Goal: Information Seeking & Learning: Learn about a topic

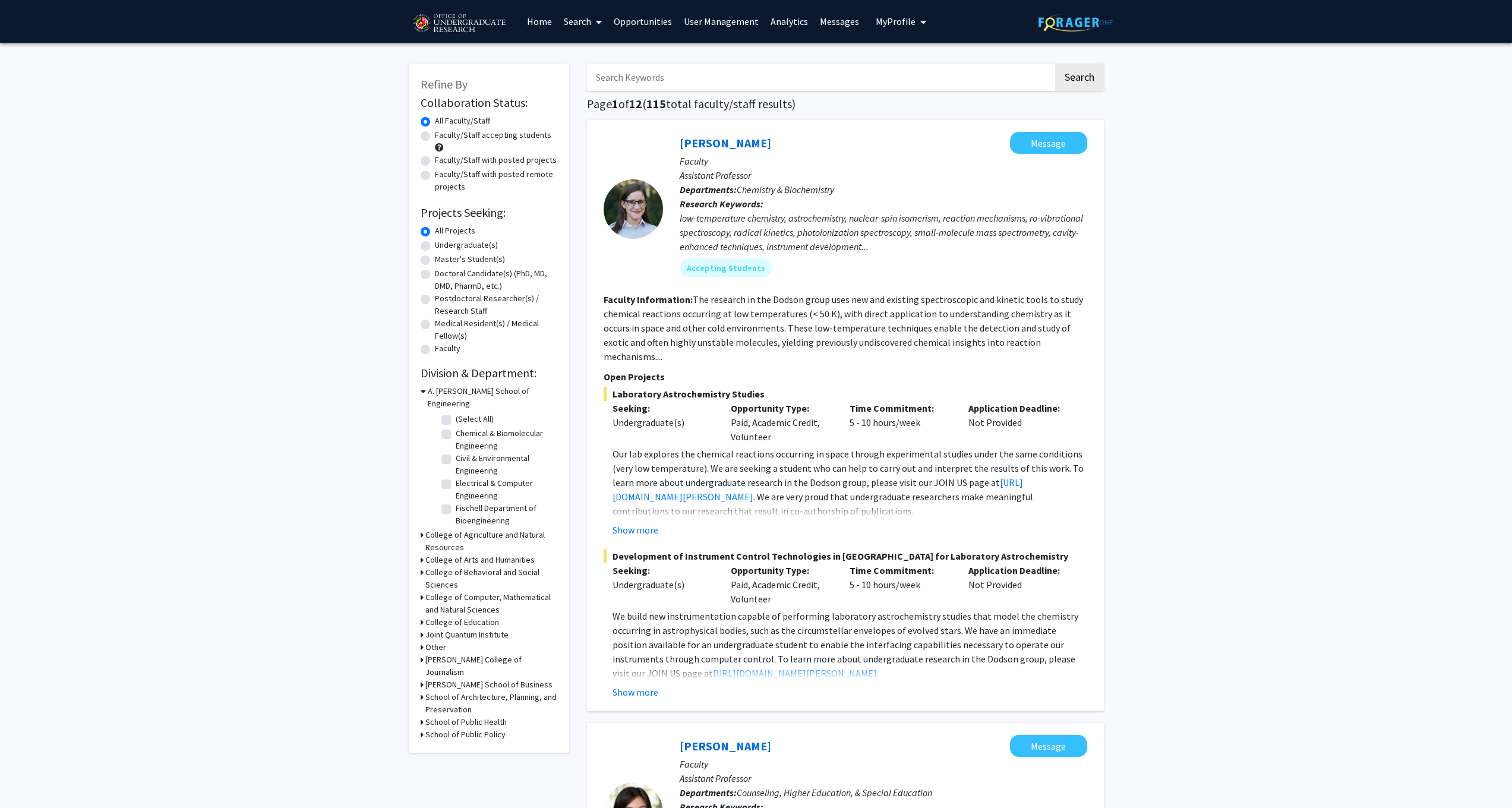
click at [435, 140] on label "Faculty/Staff accepting students" at bounding box center [493, 135] width 117 height 13
click at [435, 136] on input "Faculty/Staff accepting students" at bounding box center [438, 133] width 8 height 8
radio input "true"
click at [424, 140] on div "Refine By Collaboration Status: Collaboration Status All Faculty/Staff Collabor…" at bounding box center [493, 396] width 161 height 664
click at [435, 162] on label "Faculty/Staff with posted projects" at bounding box center [496, 160] width 122 height 13
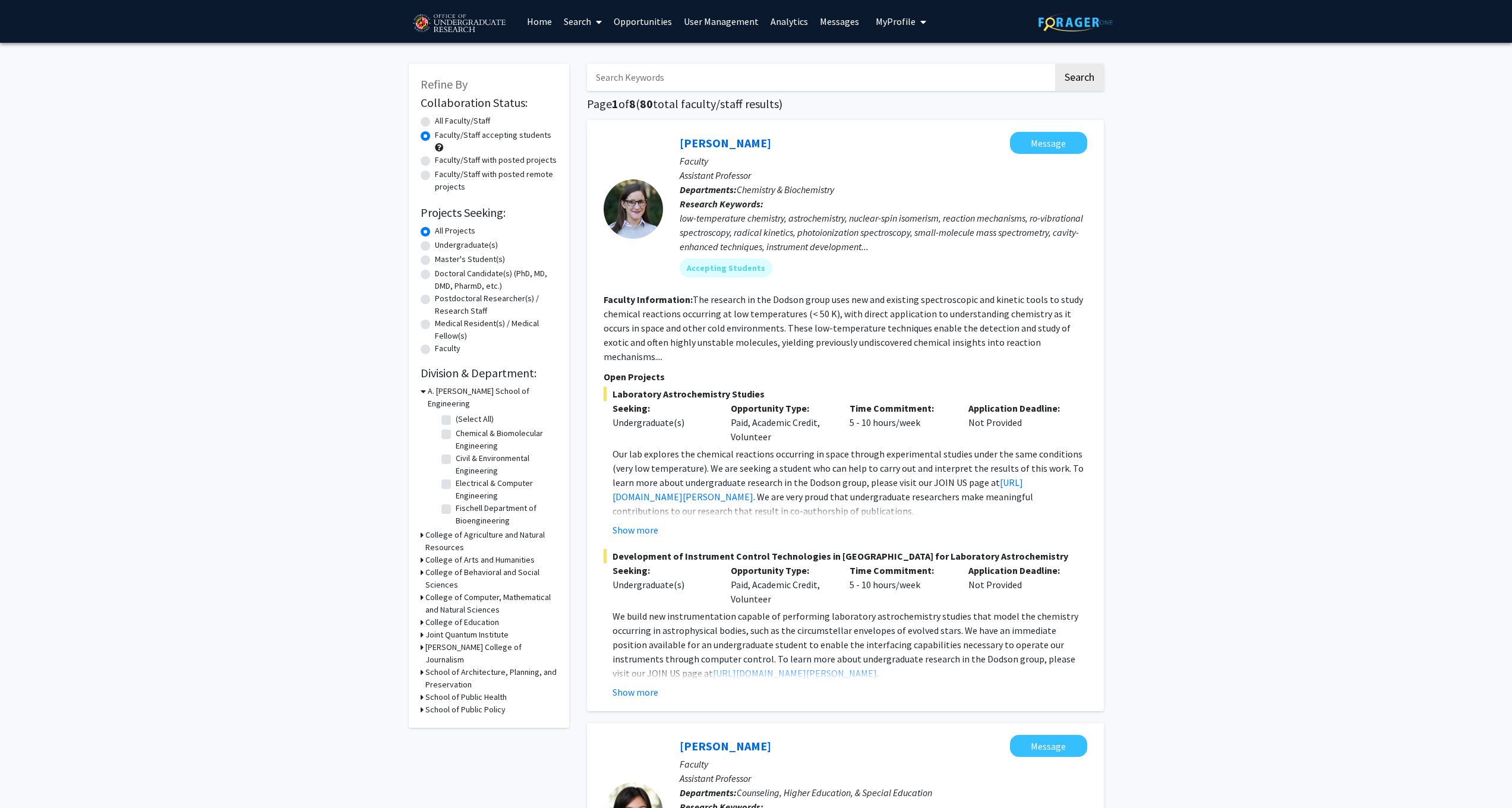
click at [435, 162] on input "Faculty/Staff with posted projects" at bounding box center [438, 158] width 8 height 8
radio input "true"
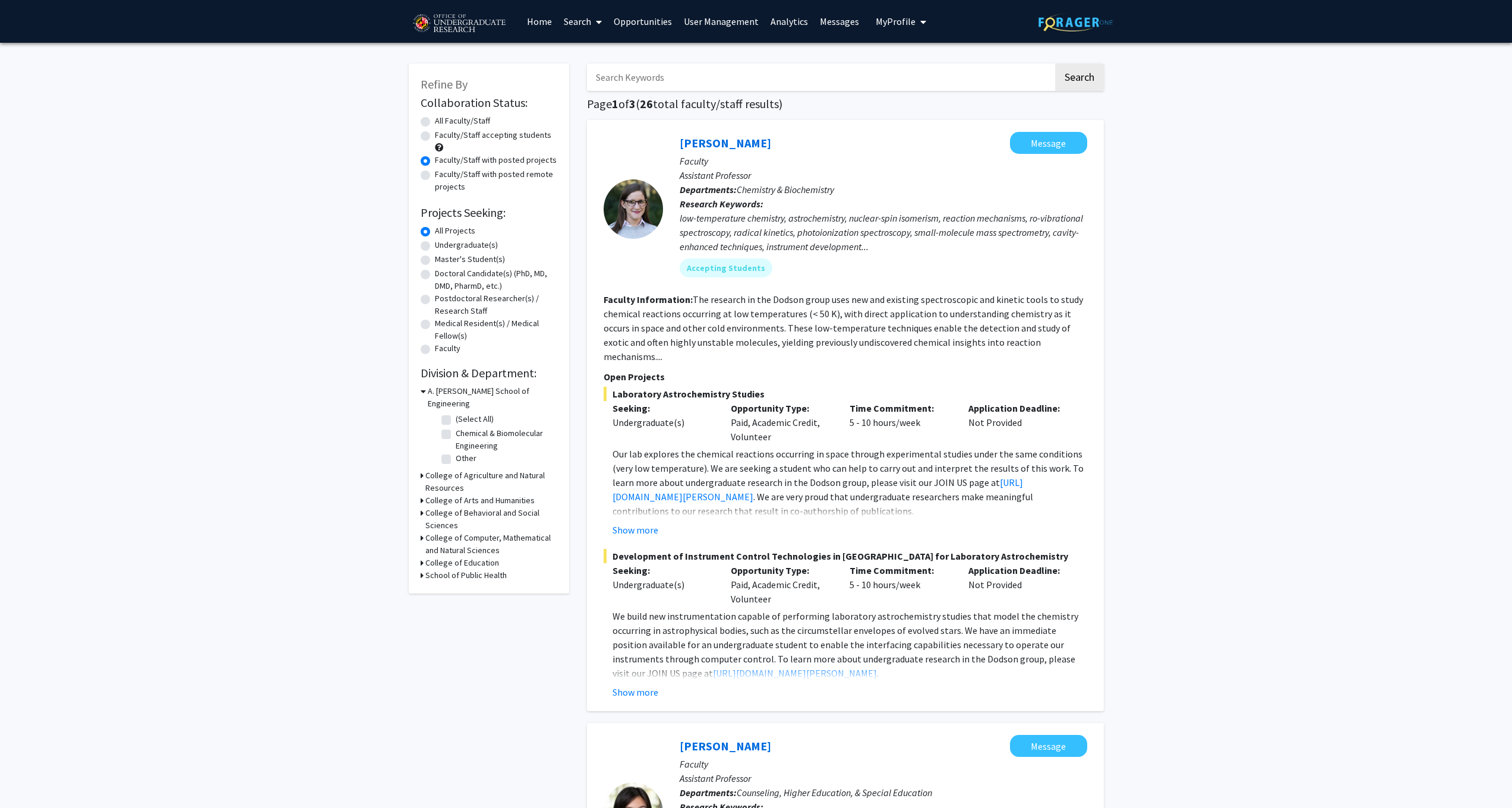
click at [435, 121] on label "All Faculty/Staff" at bounding box center [463, 121] width 56 height 13
click at [435, 121] on input "All Faculty/Staff" at bounding box center [438, 118] width 8 height 8
radio input "true"
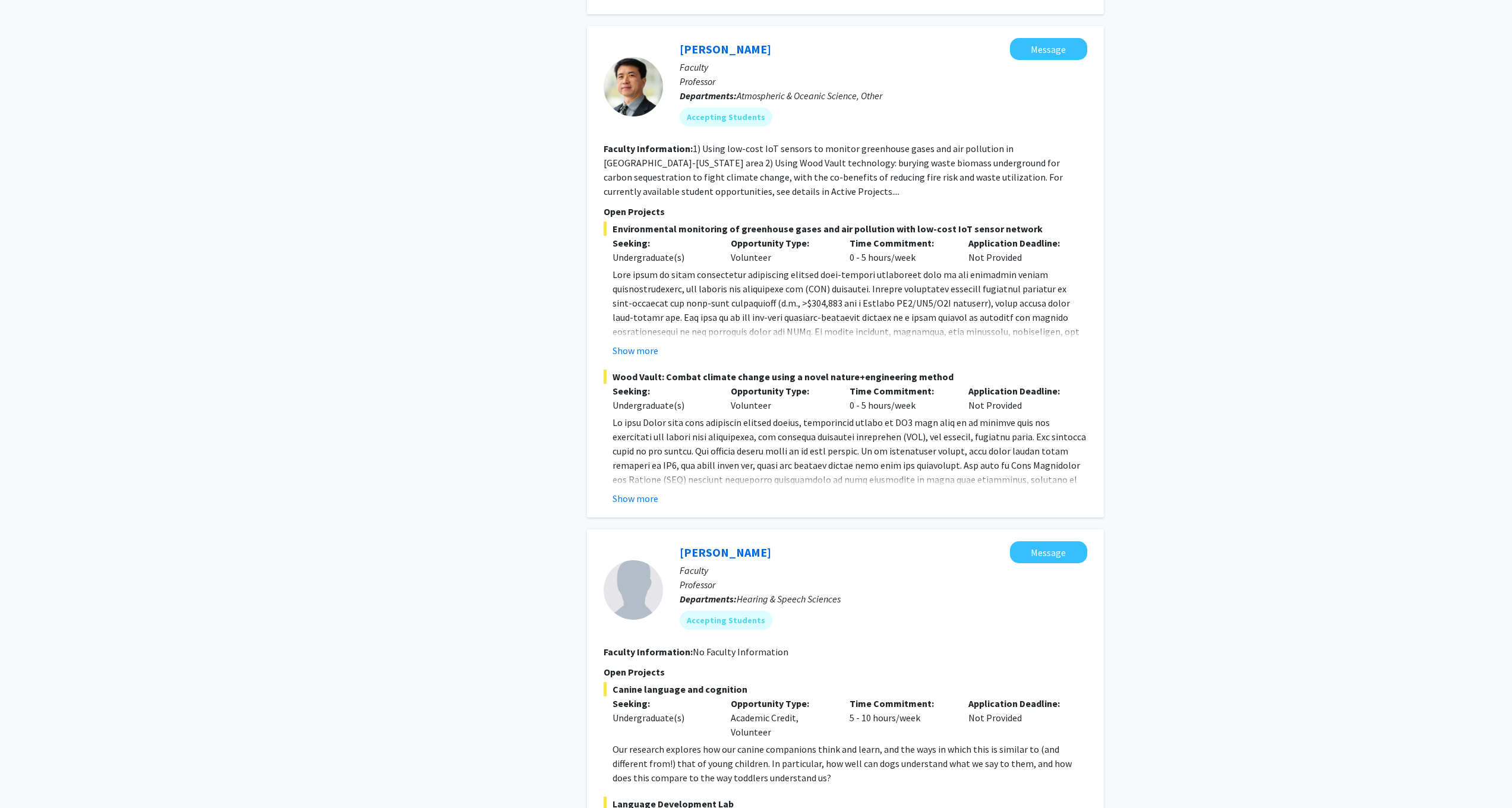
scroll to position [3347, 0]
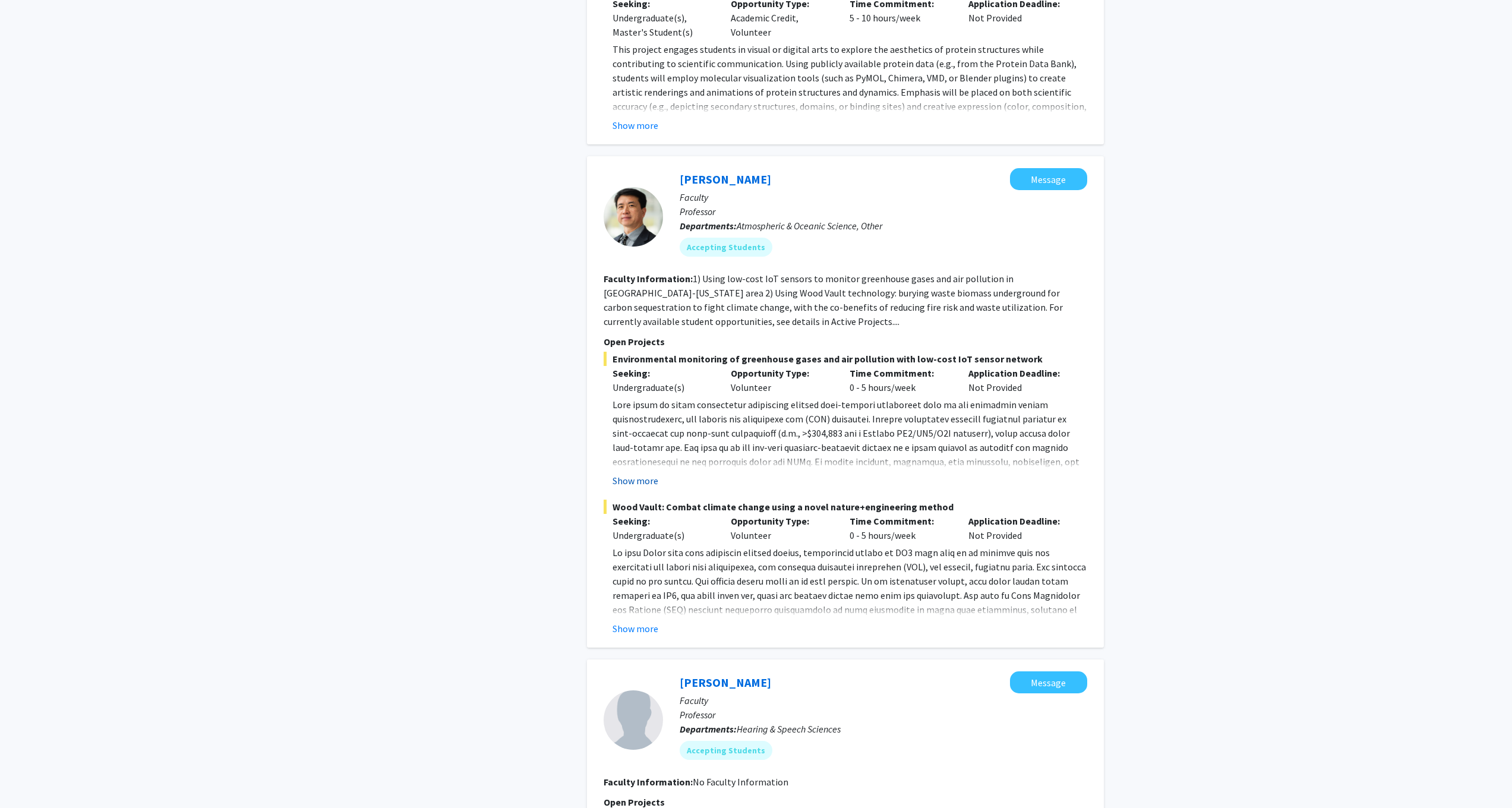
click at [623, 473] on button "Show more" at bounding box center [636, 481] width 46 height 14
